Goal: Task Accomplishment & Management: Use online tool/utility

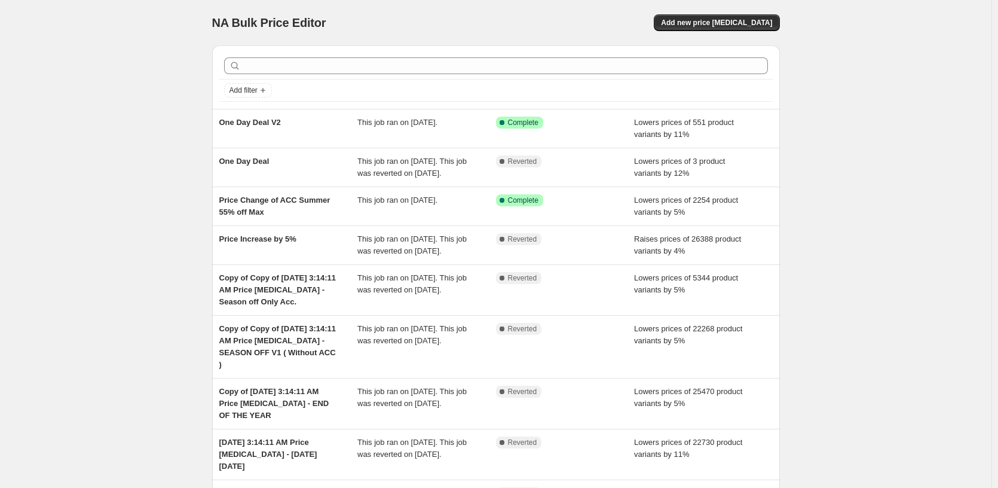
drag, startPoint x: 959, startPoint y: 215, endPoint x: 792, endPoint y: 158, distance: 176.1
click at [428, 215] on div "NA Bulk Price Editor. This page is ready NA Bulk Price Editor Add new price [ME…" at bounding box center [495, 318] width 991 height 636
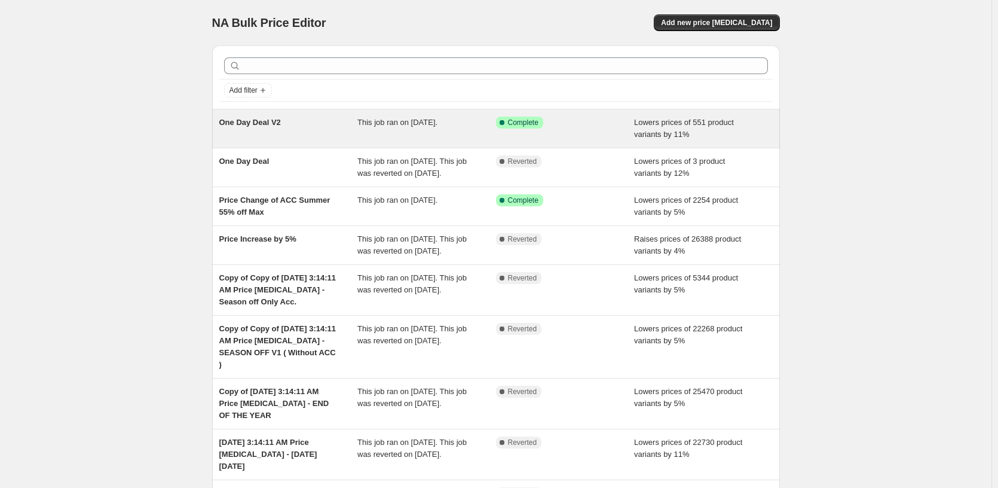
click at [428, 122] on div "Success Complete Complete" at bounding box center [556, 123] width 121 height 12
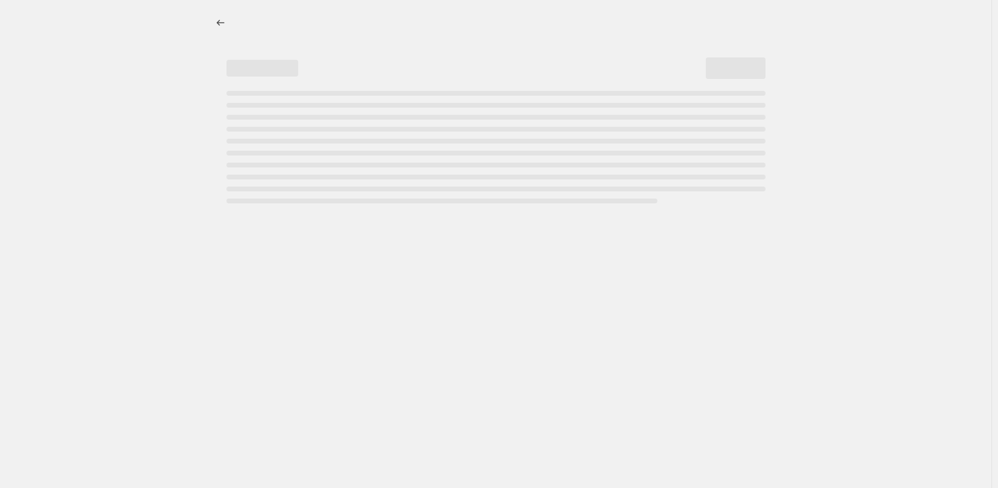
select select "percentage"
select select "pp"
select select "tag"
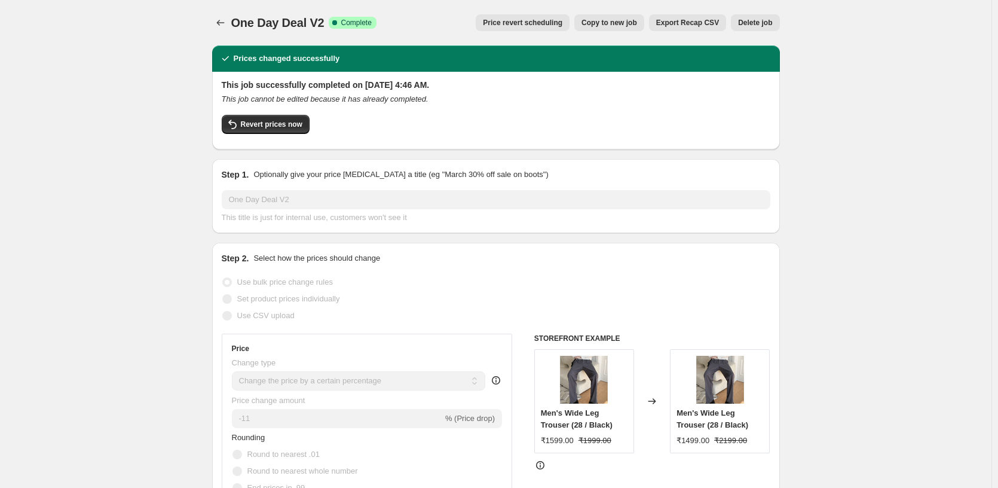
click at [428, 24] on span "Price revert scheduling" at bounding box center [522, 23] width 79 height 10
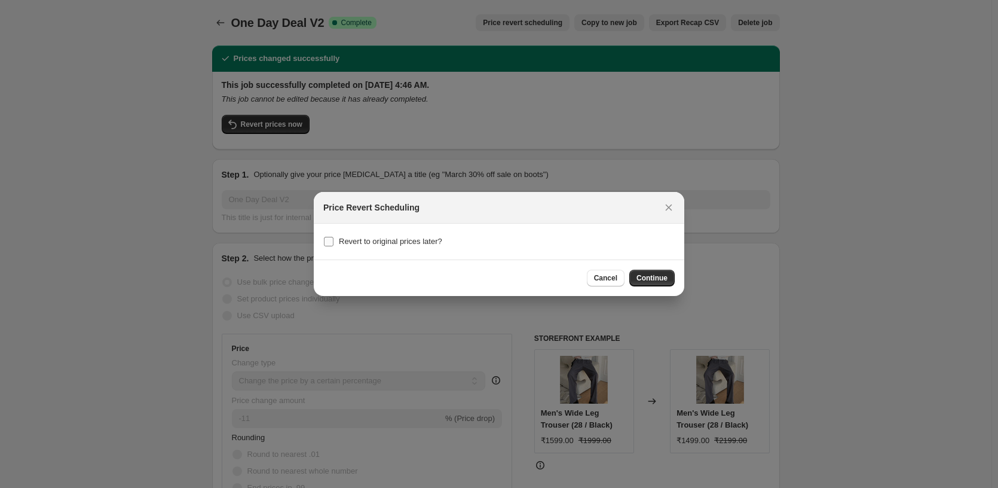
click at [341, 240] on span "Revert to original prices later?" at bounding box center [390, 241] width 103 height 9
click at [333, 240] on input "Revert to original prices later?" at bounding box center [329, 242] width 10 height 10
checkbox input "true"
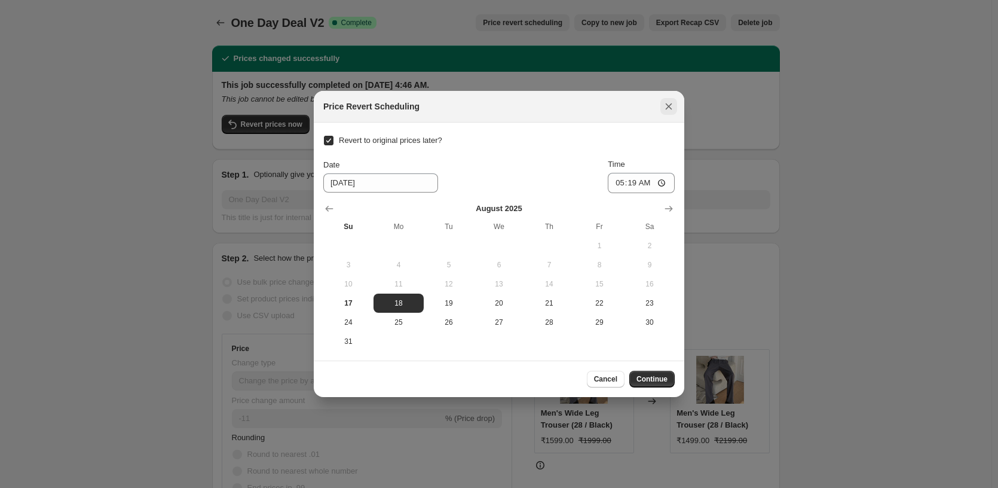
click at [428, 107] on icon "Close" at bounding box center [669, 106] width 7 height 7
checkbox input "false"
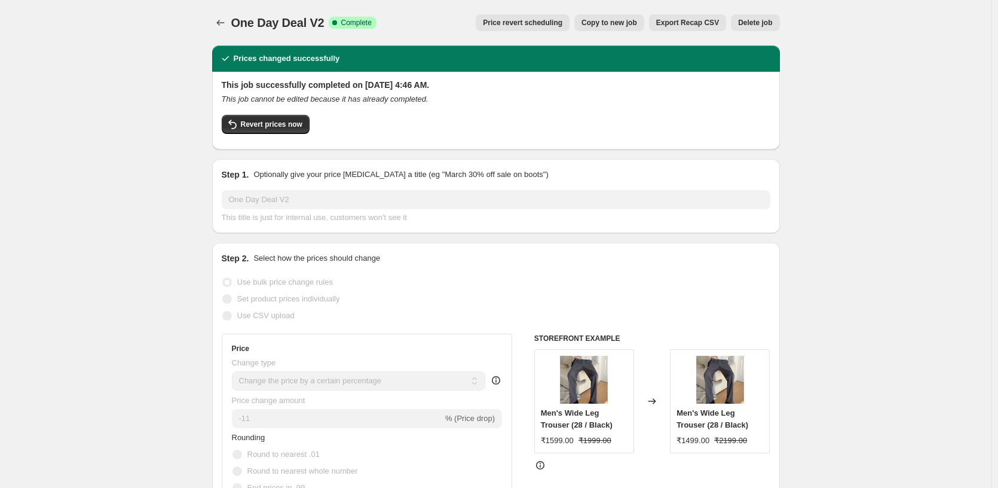
click at [313, 100] on icon "This job cannot be edited because it has already completed." at bounding box center [325, 98] width 207 height 9
click at [277, 140] on div "This job successfully completed on [DATE] 4:46 AM. This job cannot be edited be…" at bounding box center [496, 111] width 568 height 78
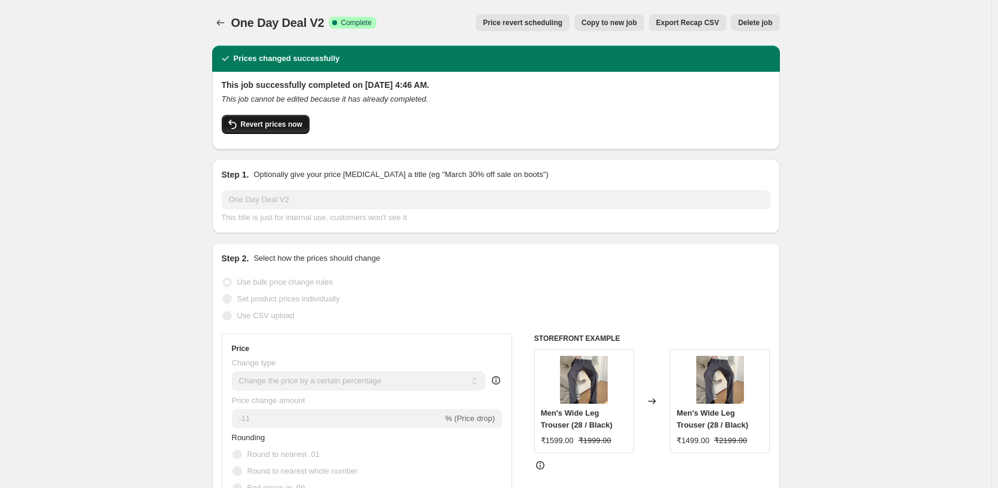
click at [283, 127] on span "Revert prices now" at bounding box center [272, 125] width 62 height 10
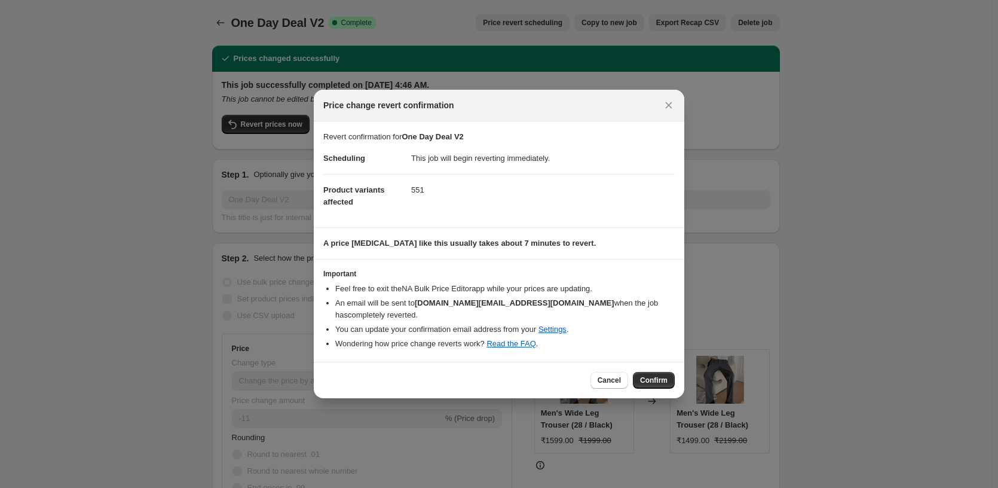
drag, startPoint x: 644, startPoint y: 377, endPoint x: 385, endPoint y: 143, distance: 349.1
click at [385, 143] on div "Price change revert confirmation Revert confirmation for One Day Deal V2 Schedu…" at bounding box center [499, 244] width 370 height 308
drag, startPoint x: 653, startPoint y: 373, endPoint x: 550, endPoint y: 226, distance: 179.0
click at [428, 226] on div "Price change revert confirmation Revert confirmation for One Day Deal V2 Schedu…" at bounding box center [499, 244] width 370 height 308
click at [428, 375] on span "Confirm" at bounding box center [653, 380] width 27 height 10
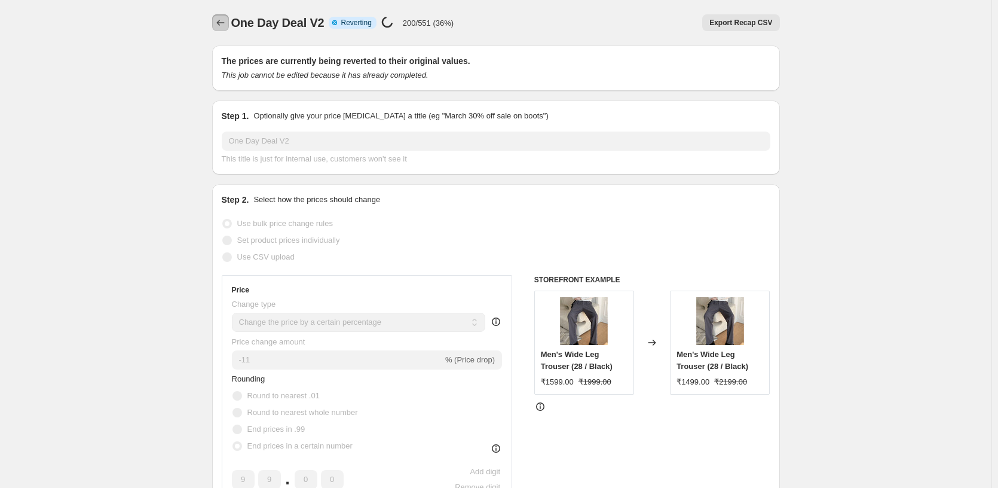
drag, startPoint x: 225, startPoint y: 21, endPoint x: 323, endPoint y: 17, distance: 98.7
click at [323, 17] on div "One Day Deal V2 Info Partially complete Reverting Price [MEDICAL_DATA] in progr…" at bounding box center [496, 22] width 568 height 17
drag, startPoint x: 323, startPoint y: 17, endPoint x: 305, endPoint y: 22, distance: 19.1
click at [323, 17] on span "One Day Deal V2" at bounding box center [277, 22] width 93 height 13
drag, startPoint x: 235, startPoint y: 22, endPoint x: 330, endPoint y: 26, distance: 95.7
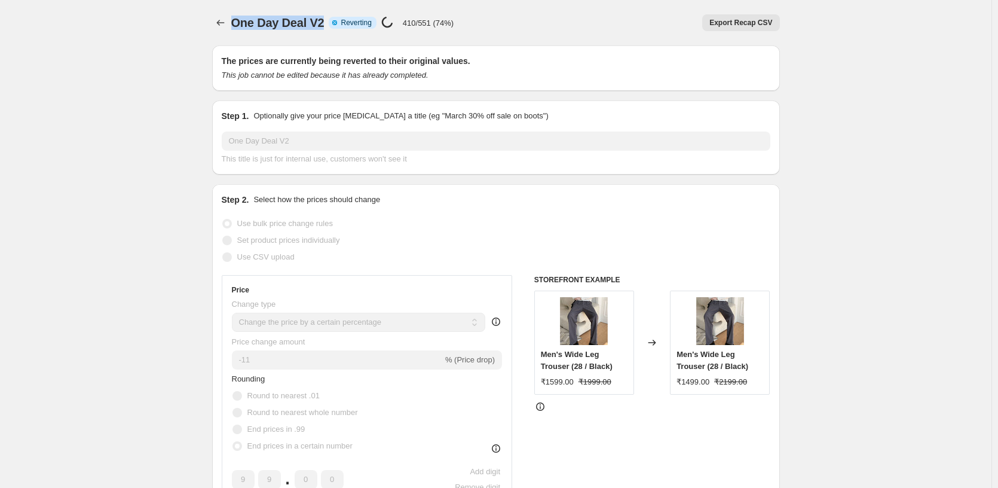
click at [330, 26] on div "One Day Deal V2 Info Partially complete Reverting Price [MEDICAL_DATA] in progr…" at bounding box center [342, 22] width 223 height 17
click at [288, 22] on span "One Day Deal V2" at bounding box center [277, 22] width 93 height 13
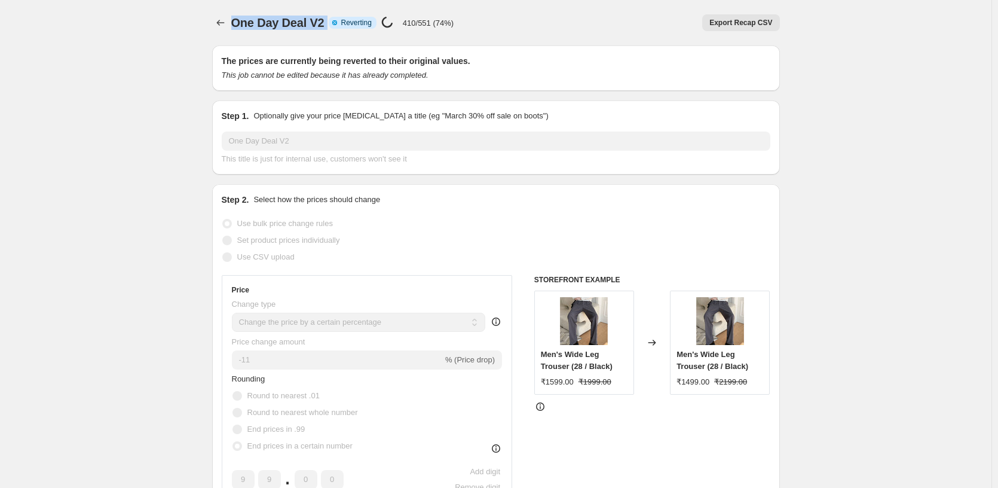
click at [272, 29] on span "One Day Deal V2" at bounding box center [277, 22] width 93 height 13
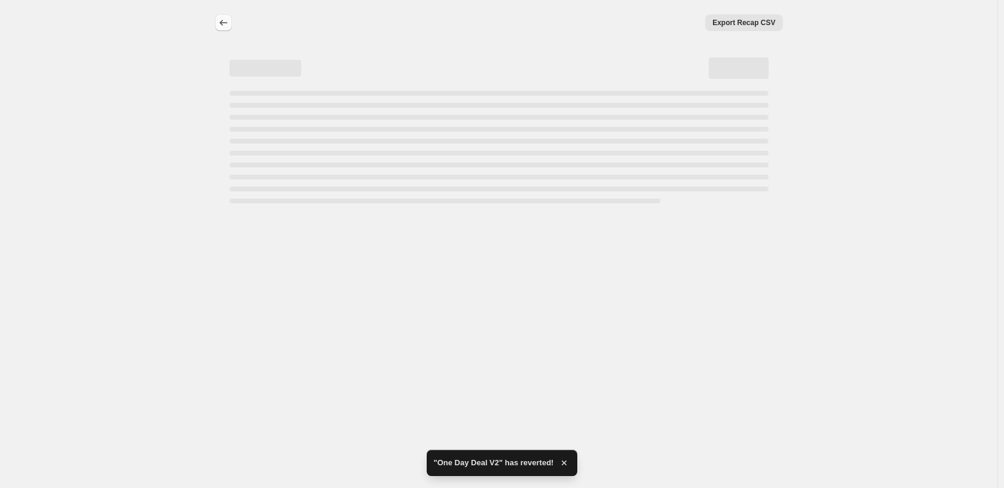
select select "percentage"
select select "pp"
select select "tag"
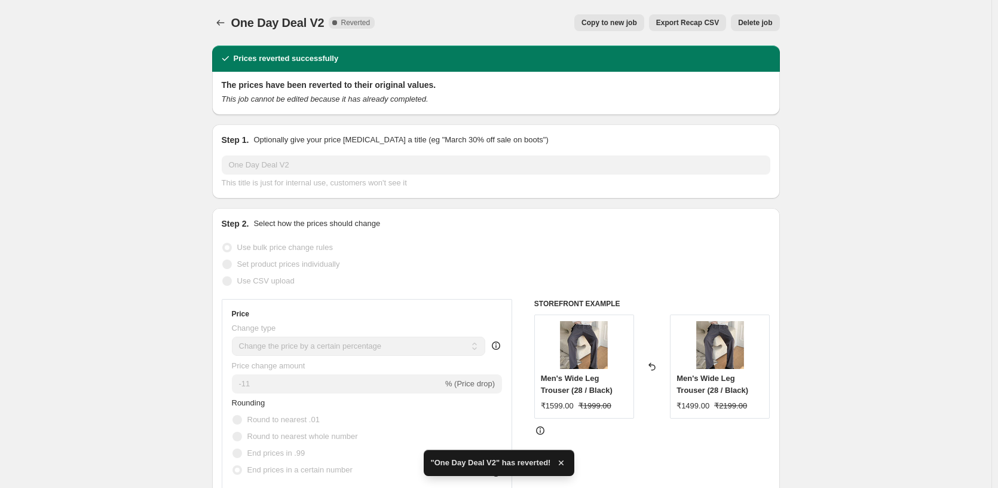
click at [428, 25] on span "Copy to new job" at bounding box center [609, 23] width 56 height 10
select select "percentage"
select select "pp"
select select "tag"
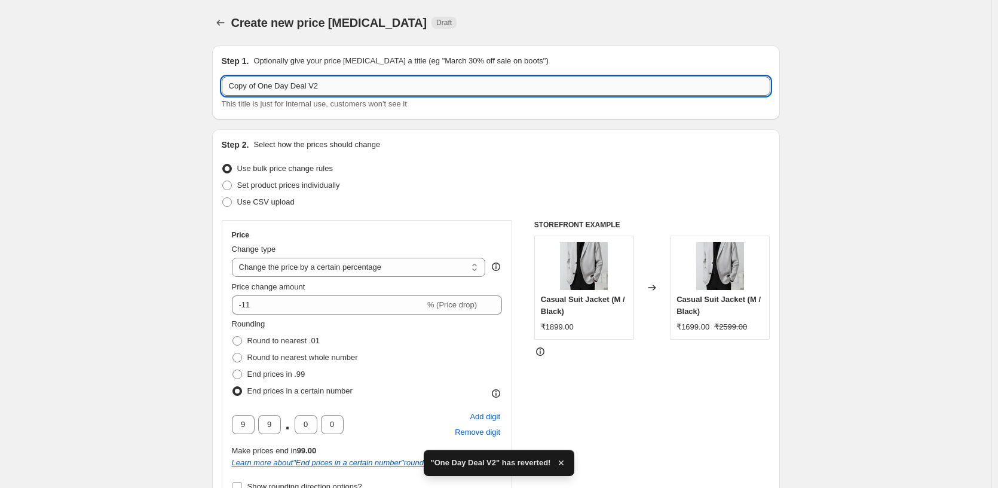
click at [369, 91] on input "Copy of One Day Deal V2" at bounding box center [496, 85] width 549 height 19
type input "Copy of One Day Deal V3"
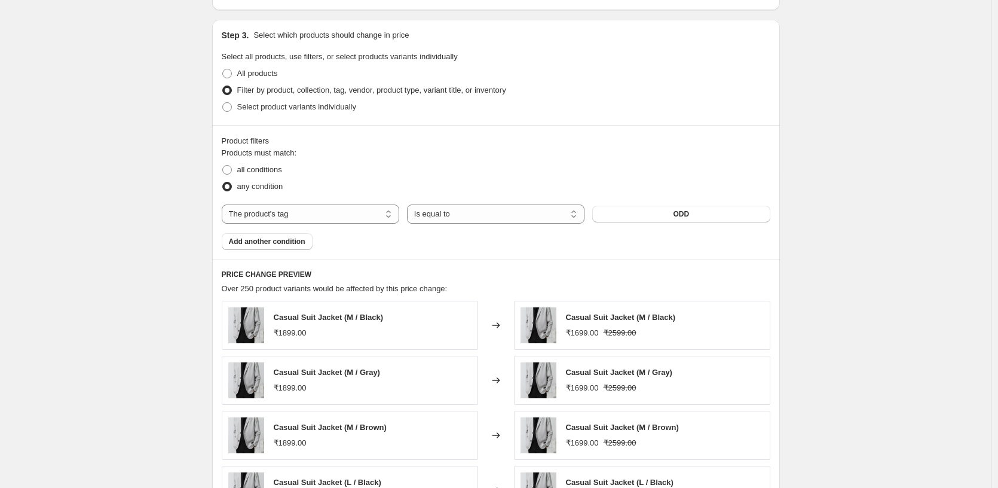
scroll to position [1016, 0]
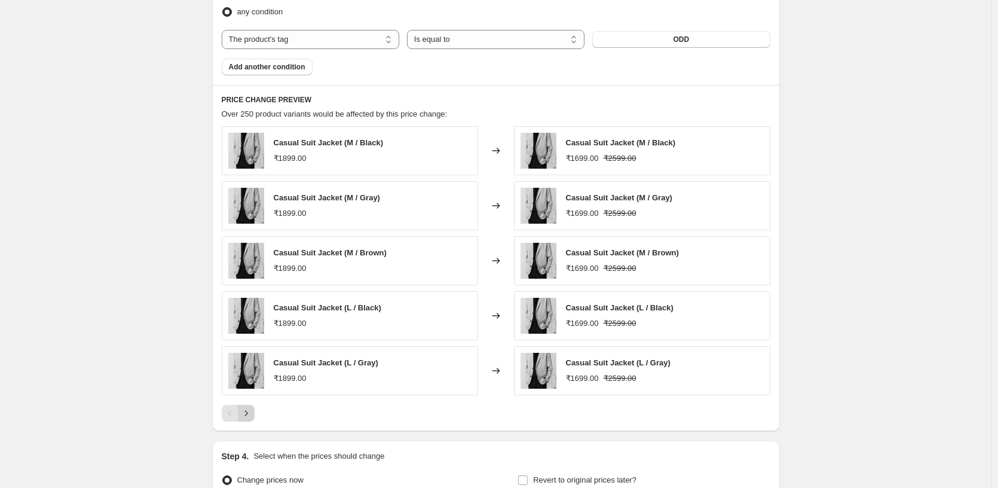
click at [249, 415] on icon "Next" at bounding box center [246, 413] width 12 height 12
click at [252, 411] on icon "Next" at bounding box center [246, 413] width 12 height 12
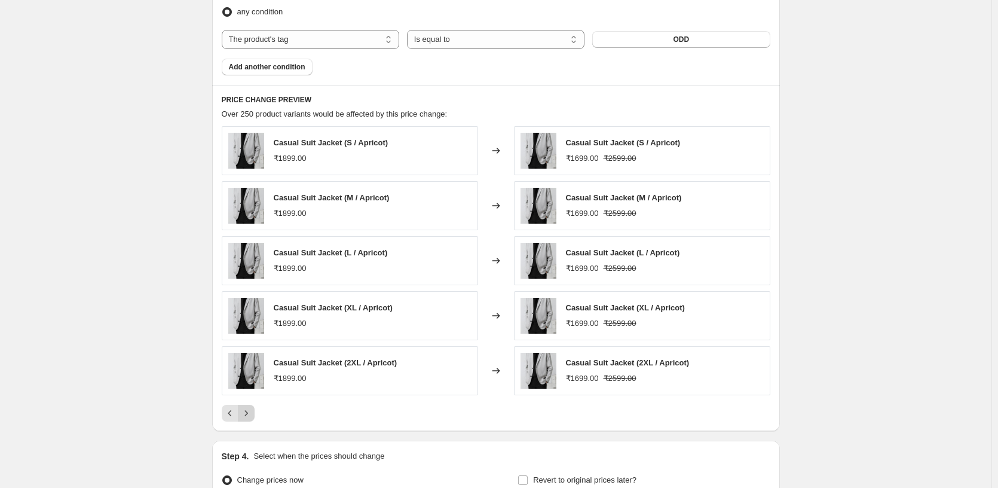
click at [252, 411] on icon "Next" at bounding box center [246, 413] width 12 height 12
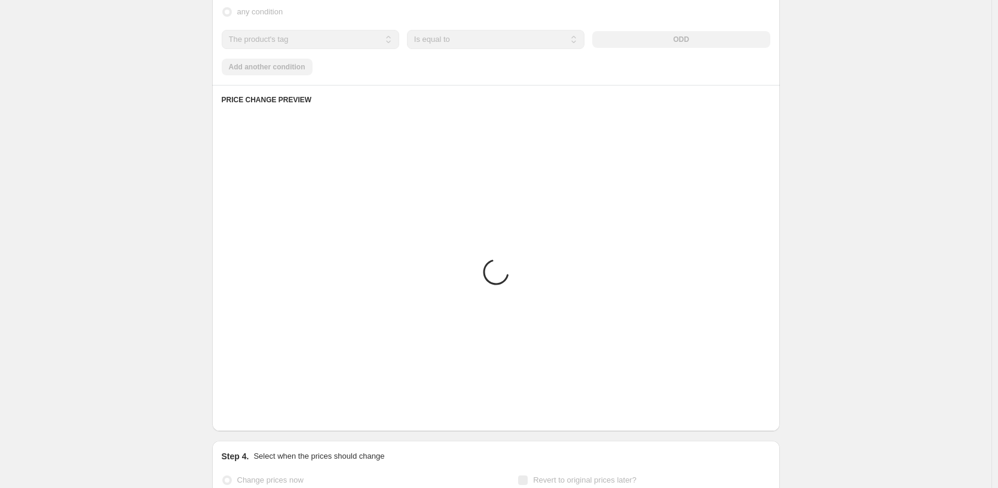
click at [252, 411] on icon "Next" at bounding box center [246, 413] width 12 height 12
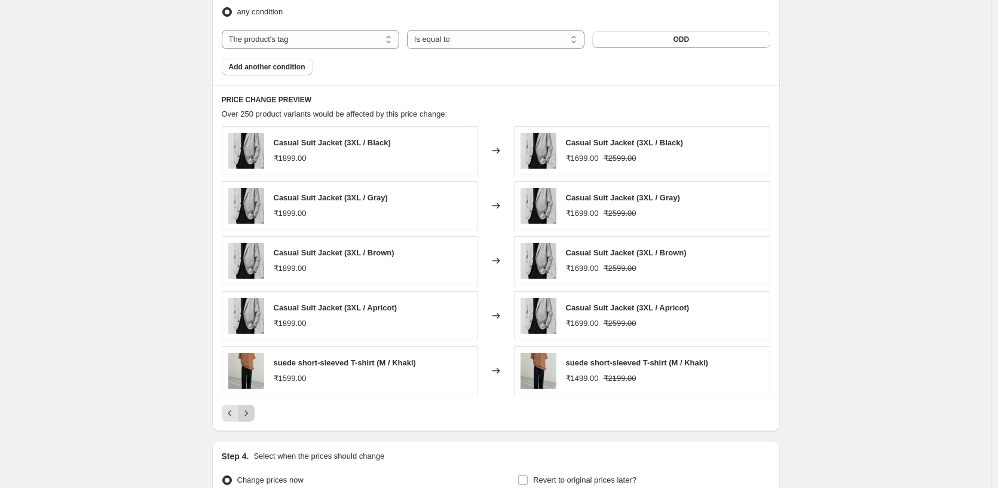
click at [252, 411] on icon "Next" at bounding box center [246, 413] width 12 height 12
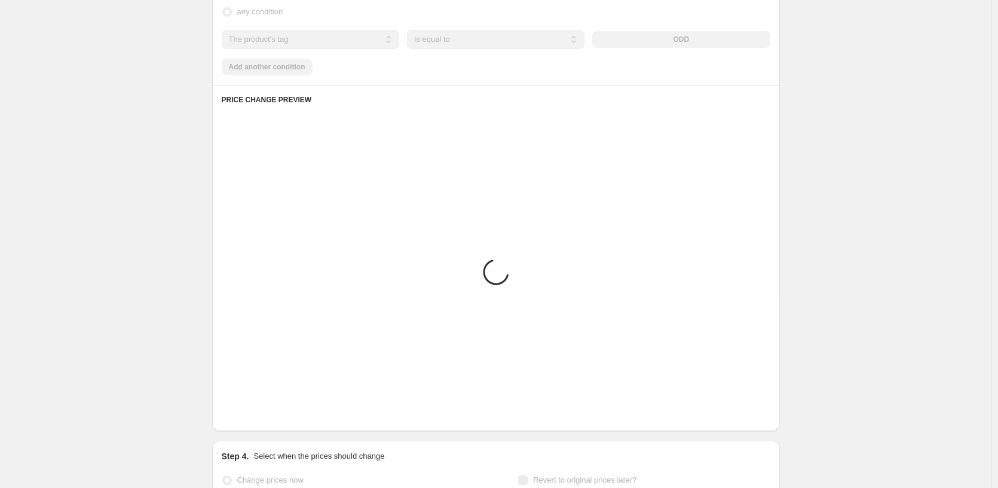
click at [252, 411] on icon "Next" at bounding box center [246, 413] width 12 height 12
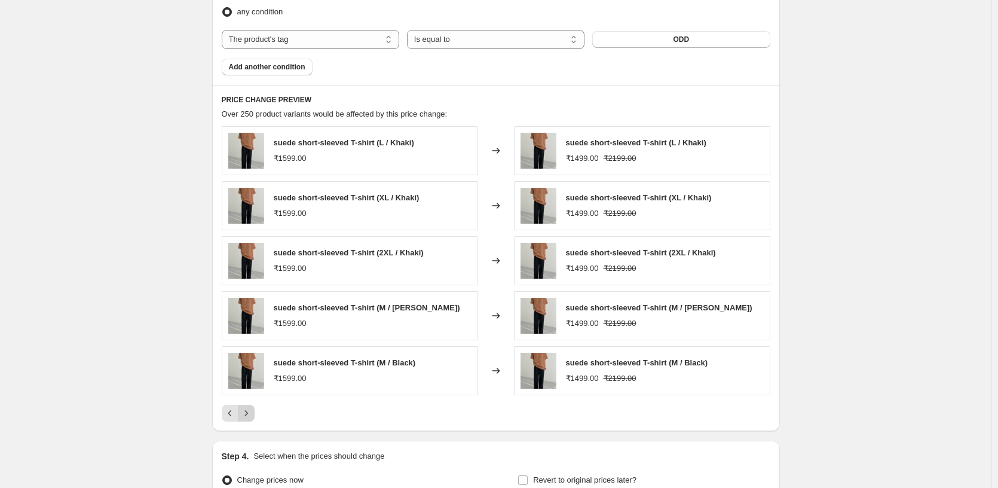
click at [252, 411] on icon "Next" at bounding box center [246, 413] width 12 height 12
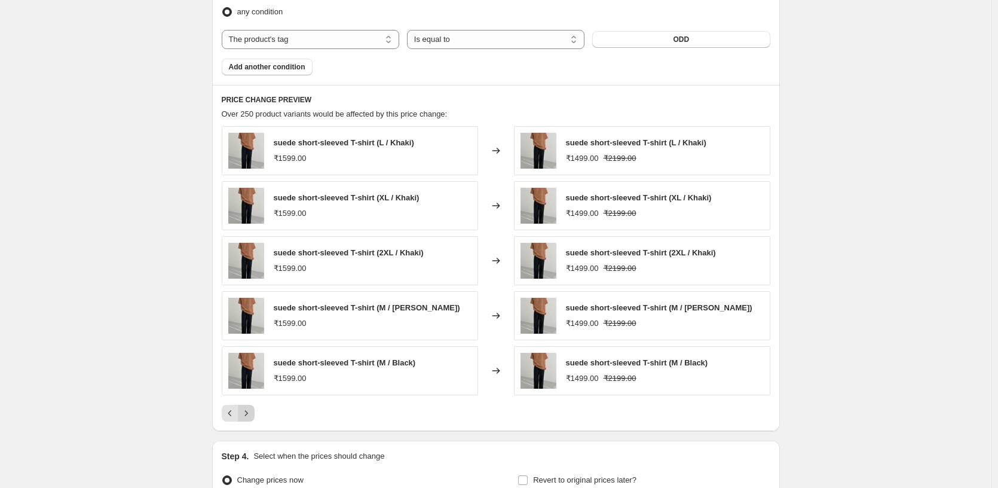
click at [251, 411] on icon "Next" at bounding box center [246, 413] width 12 height 12
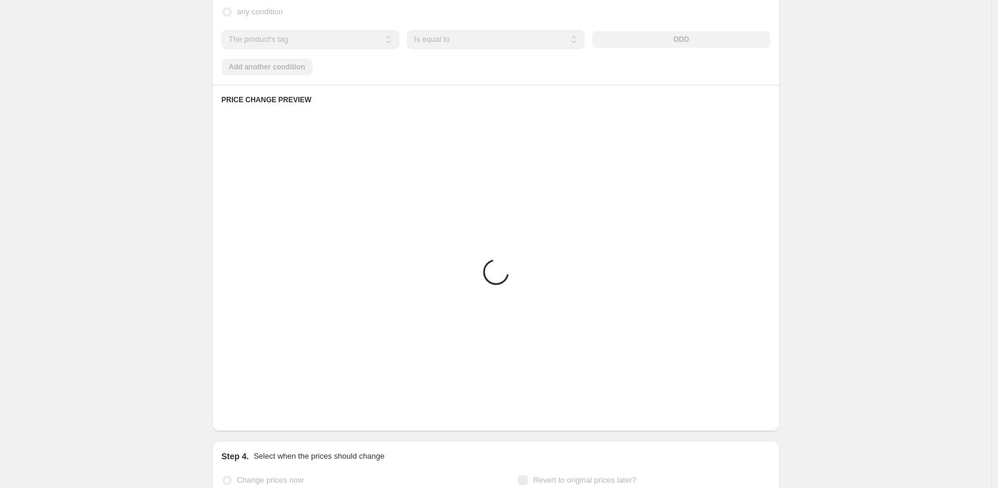
click at [251, 411] on icon "Next" at bounding box center [246, 413] width 12 height 12
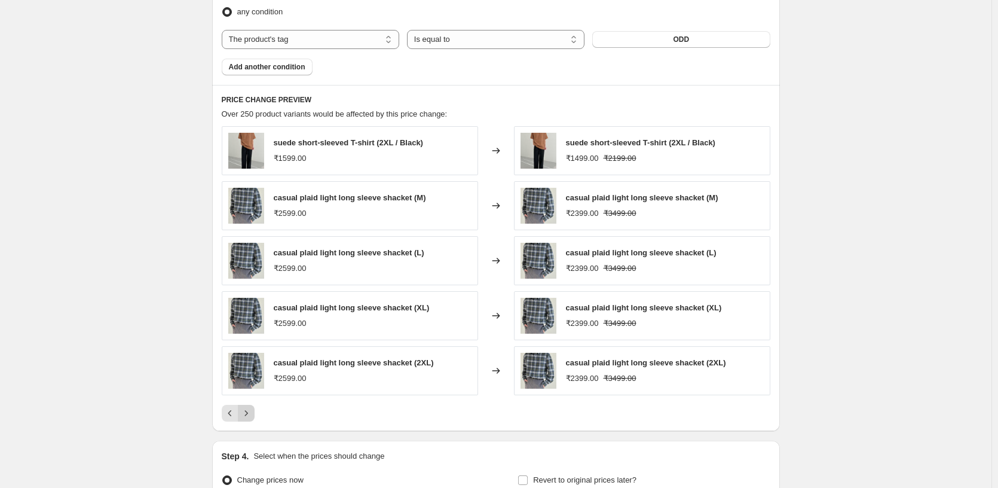
click at [251, 411] on icon "Next" at bounding box center [246, 413] width 12 height 12
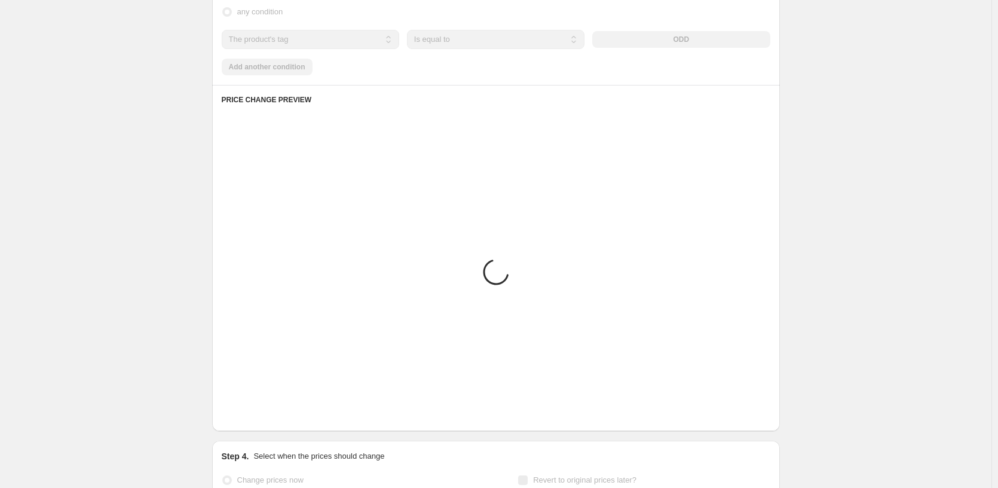
click at [251, 411] on icon "Next" at bounding box center [246, 413] width 12 height 12
click at [251, 411] on div "Loading... Placeholder ₹59.05 ₹65.61 Changed to Placeholder ₹53.15 ₹59.05 Loadi…" at bounding box center [496, 273] width 549 height 295
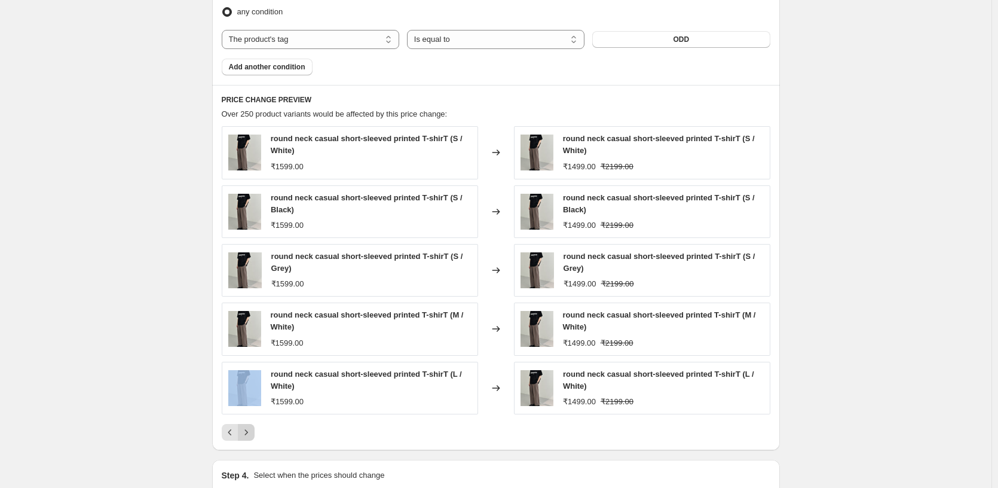
click at [251, 411] on div "round neck casual short-sleeved printed T-shirT (L / White) ₹1599.00" at bounding box center [350, 388] width 256 height 53
click at [317, 436] on div at bounding box center [496, 432] width 549 height 17
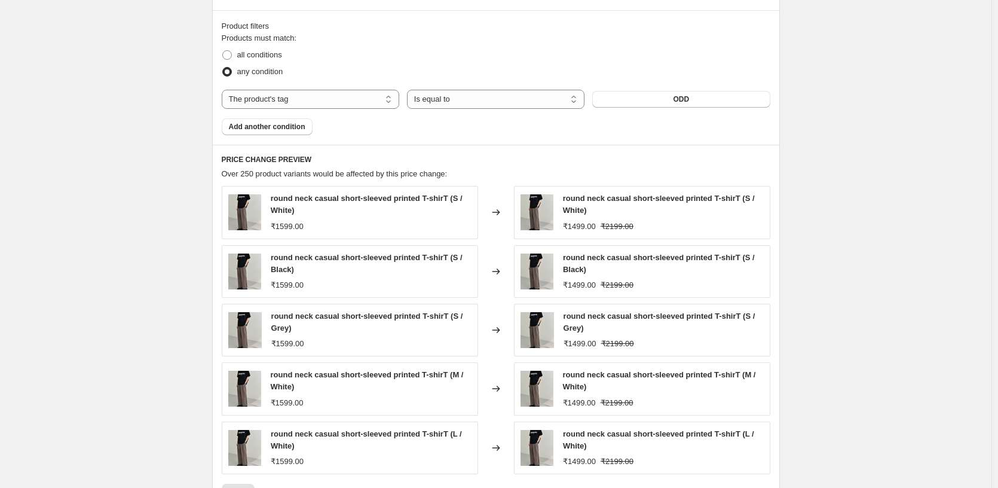
scroll to position [1163, 0]
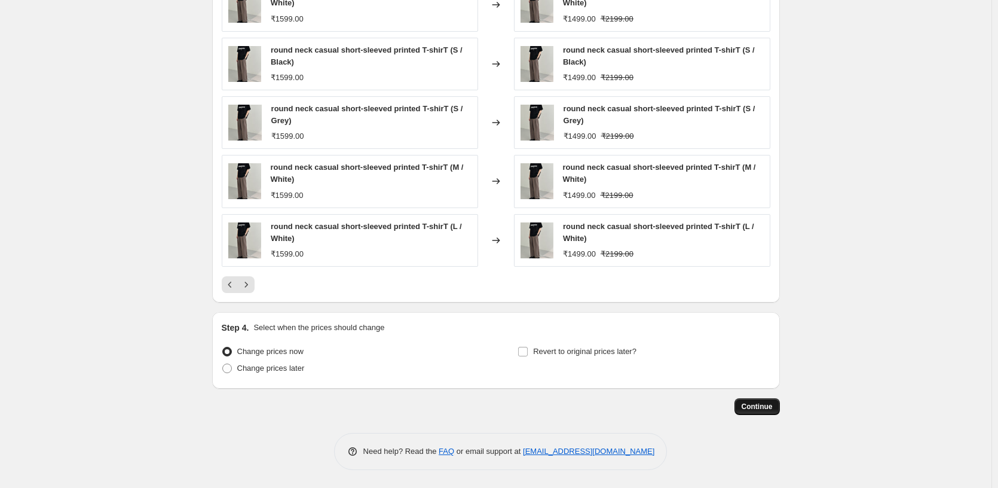
click at [428, 404] on button "Continue" at bounding box center [756, 406] width 45 height 17
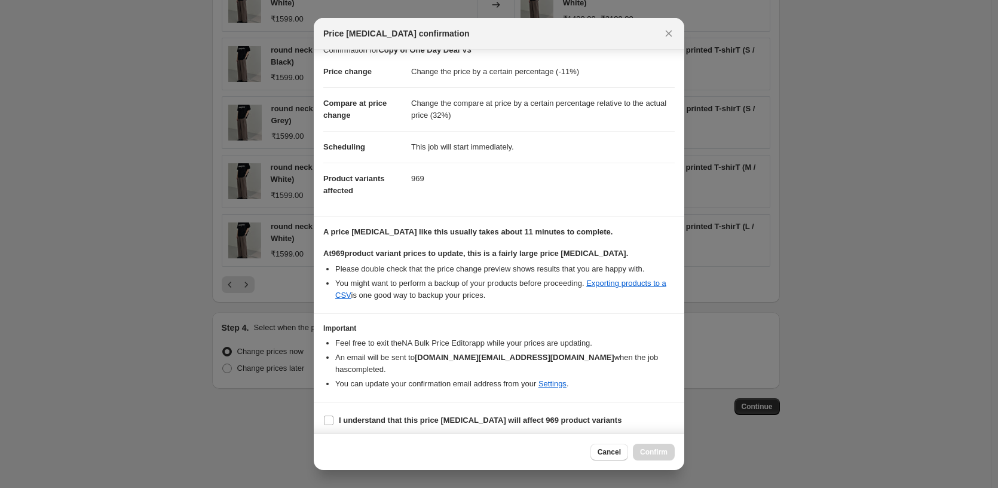
scroll to position [20, 0]
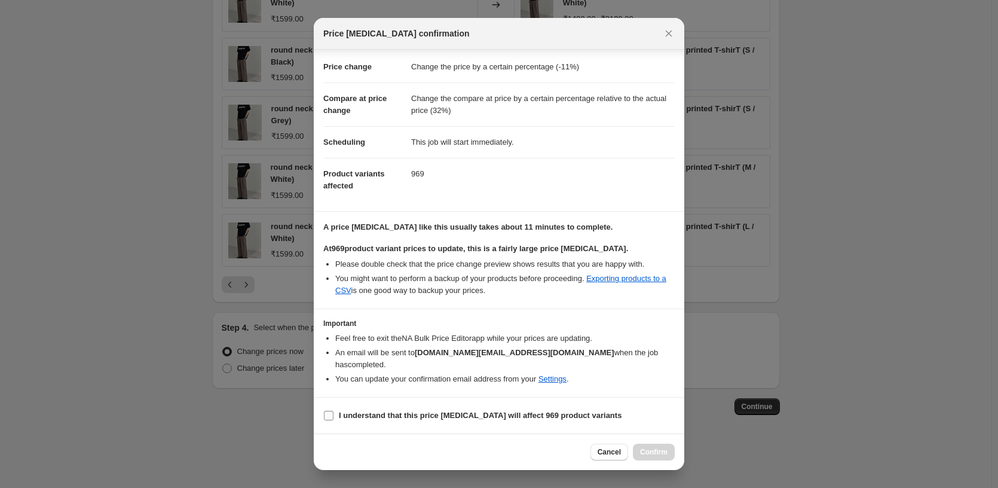
click at [397, 412] on b "I understand that this price [MEDICAL_DATA] will affect 969 product variants" at bounding box center [480, 415] width 283 height 9
click at [333, 412] on input "I understand that this price [MEDICAL_DATA] will affect 969 product variants" at bounding box center [329, 416] width 10 height 10
click at [397, 412] on b "I understand that this price [MEDICAL_DATA] will affect 969 product variants" at bounding box center [480, 415] width 283 height 9
click at [333, 412] on input "I understand that this price [MEDICAL_DATA] will affect 969 product variants" at bounding box center [329, 416] width 10 height 10
click at [376, 413] on b "I understand that this price [MEDICAL_DATA] will affect 969 product variants" at bounding box center [480, 415] width 283 height 9
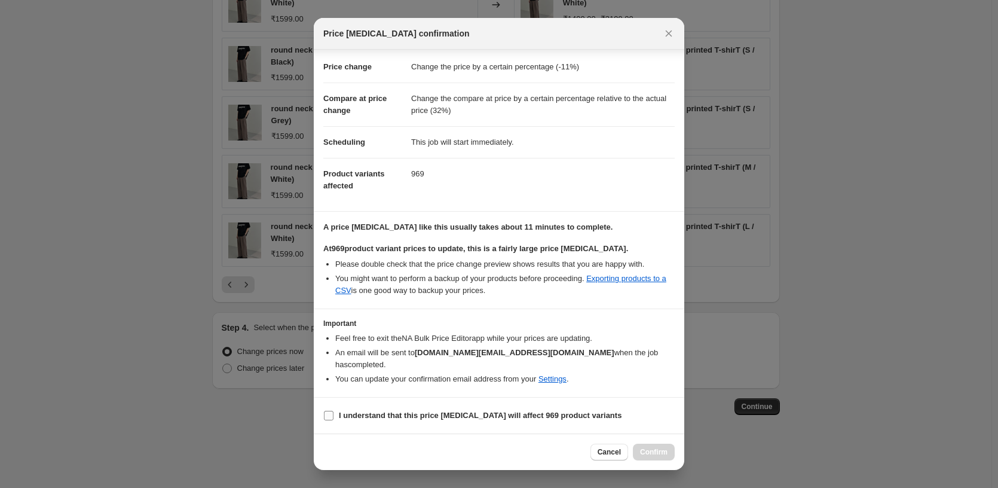
click at [333, 413] on input "I understand that this price [MEDICAL_DATA] will affect 969 product variants" at bounding box center [329, 416] width 10 height 10
checkbox input "true"
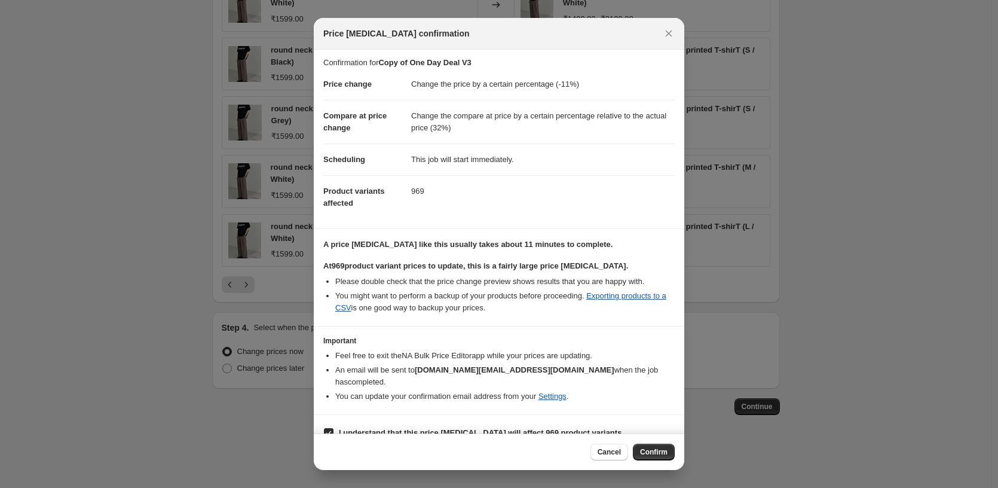
scroll to position [0, 0]
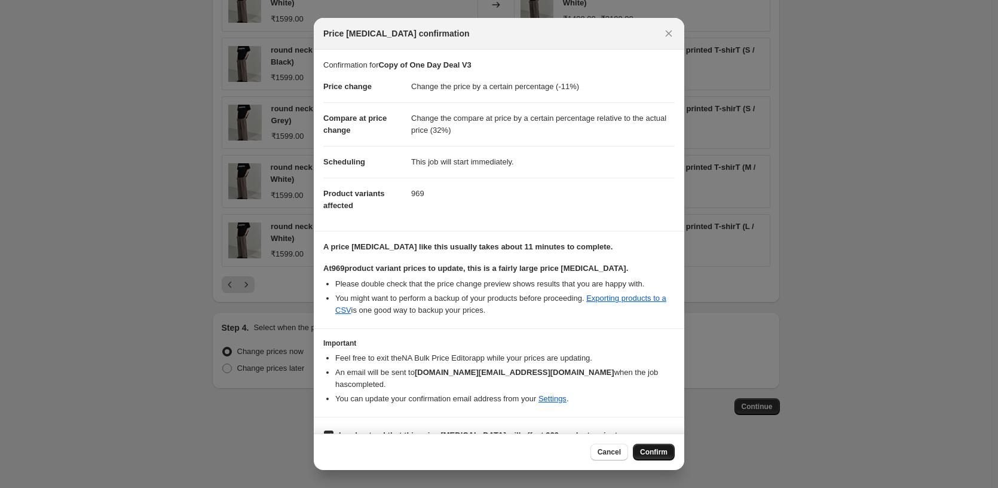
click at [428, 452] on span "Confirm" at bounding box center [653, 452] width 27 height 10
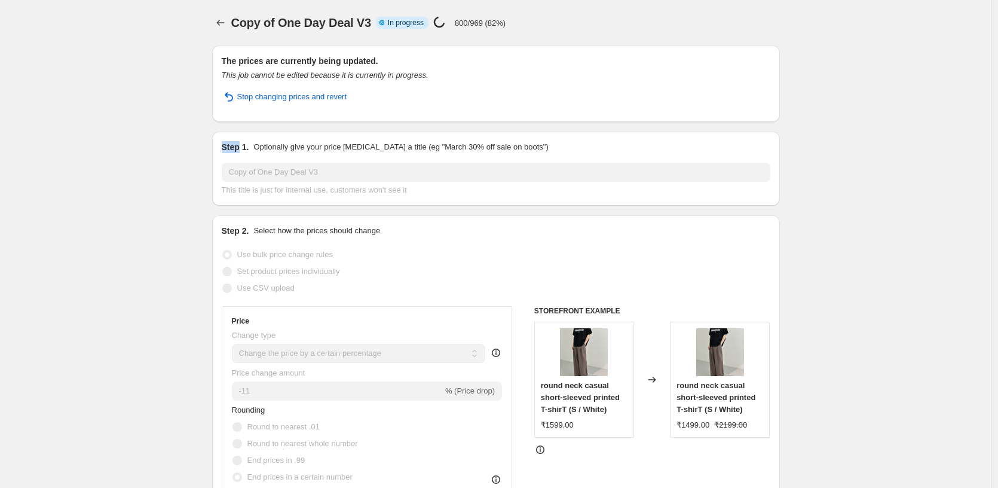
drag, startPoint x: 129, startPoint y: 90, endPoint x: 62, endPoint y: 56, distance: 75.4
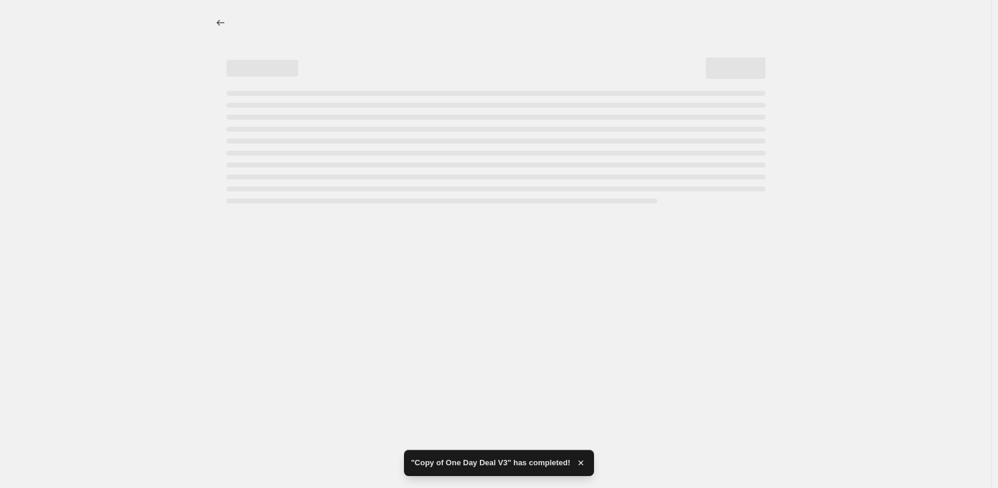
select select "percentage"
select select "pp"
select select "tag"
